Goal: Check status: Check status

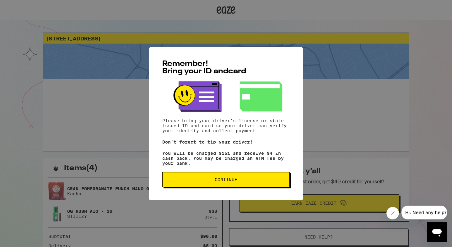
click at [242, 179] on button "Continue" at bounding box center [225, 179] width 127 height 15
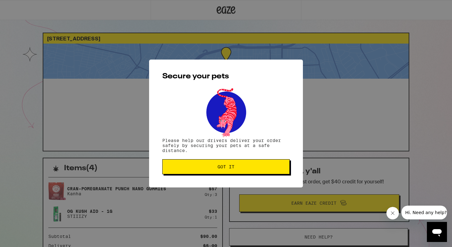
click at [241, 167] on span "Got it" at bounding box center [226, 167] width 117 height 4
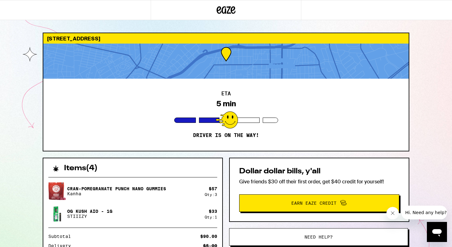
click at [156, 87] on div "ETA 5 min Driver is on the way!" at bounding box center [225, 115] width 365 height 72
click at [168, 65] on div at bounding box center [225, 61] width 365 height 35
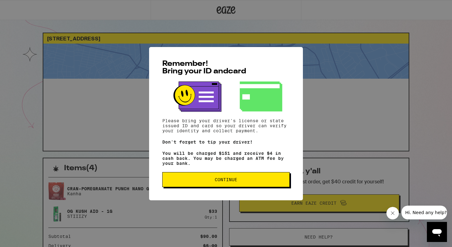
click at [233, 180] on span "Continue" at bounding box center [226, 180] width 23 height 4
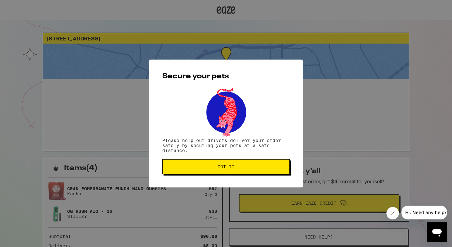
click at [239, 167] on span "Got it" at bounding box center [226, 167] width 117 height 4
